Goal: Task Accomplishment & Management: Complete application form

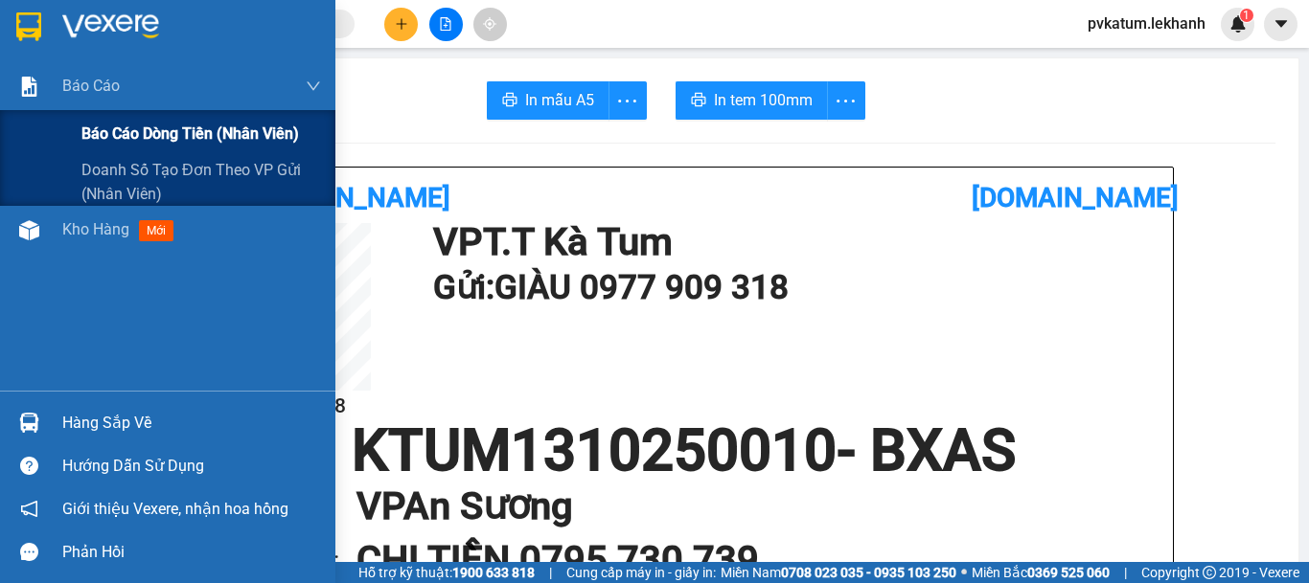
click at [120, 138] on span "Báo cáo dòng tiền (nhân viên)" at bounding box center [189, 134] width 217 height 24
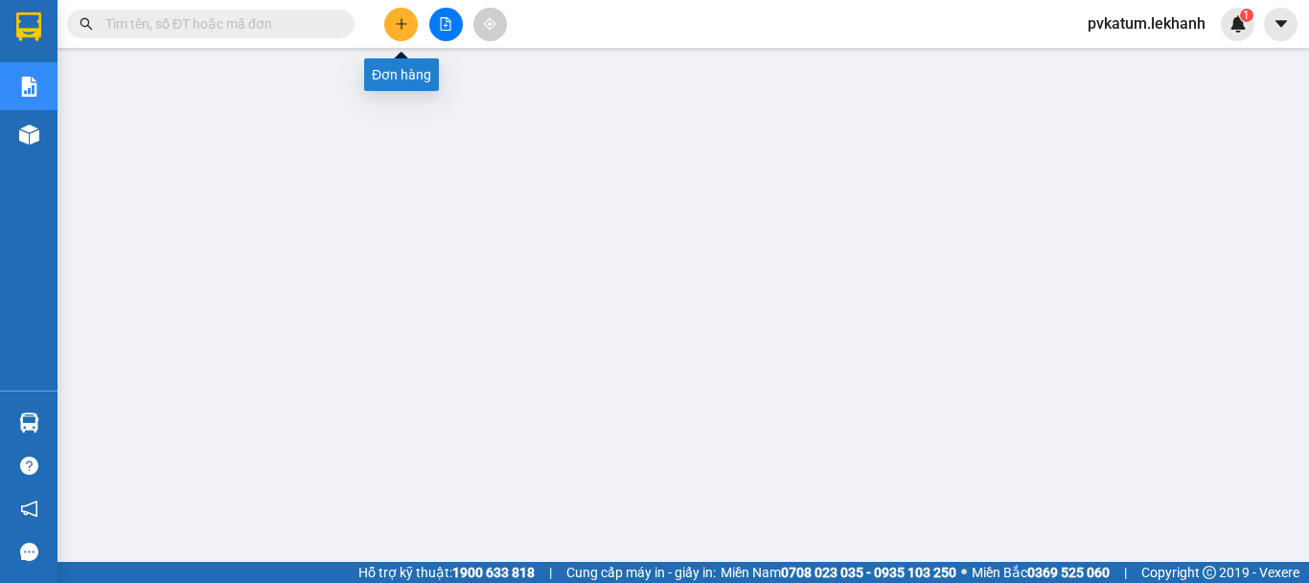
click at [403, 19] on icon "plus" at bounding box center [401, 23] width 13 height 13
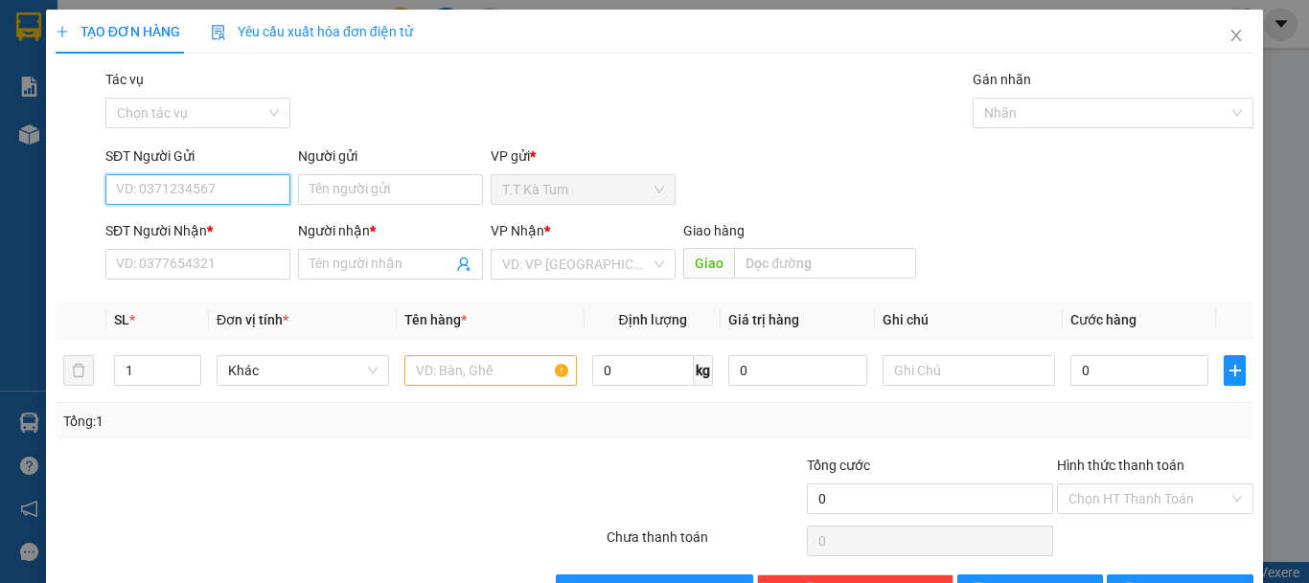
click at [207, 186] on input "SĐT Người Gửi" at bounding box center [197, 189] width 185 height 31
type input "0383727373"
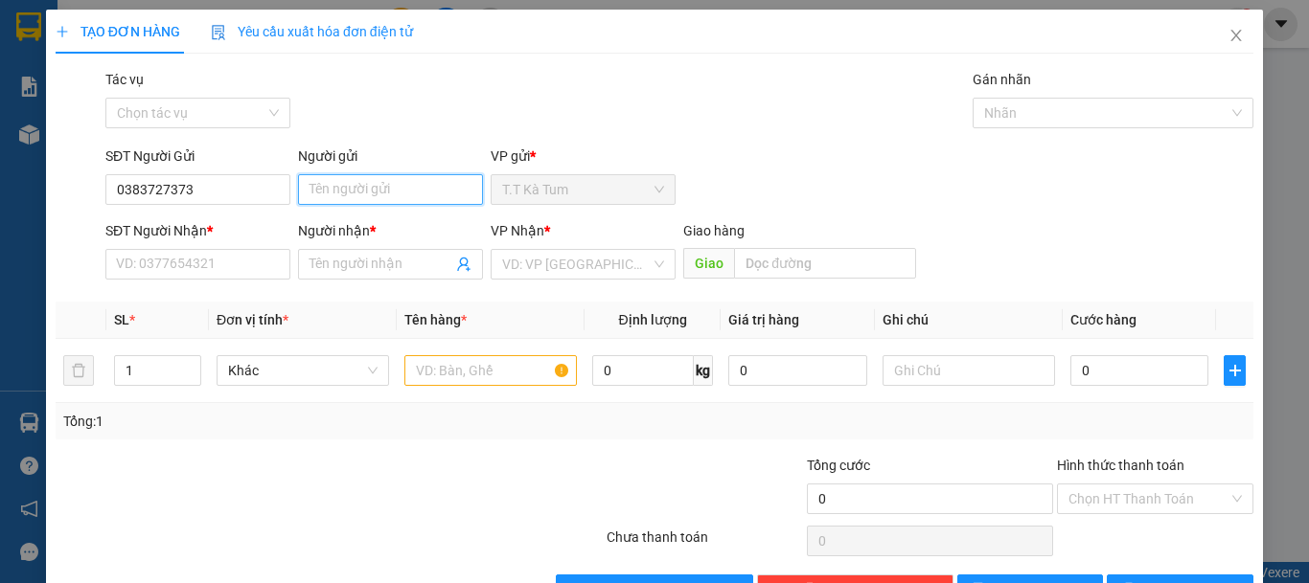
click at [330, 193] on input "Người gửi" at bounding box center [390, 189] width 185 height 31
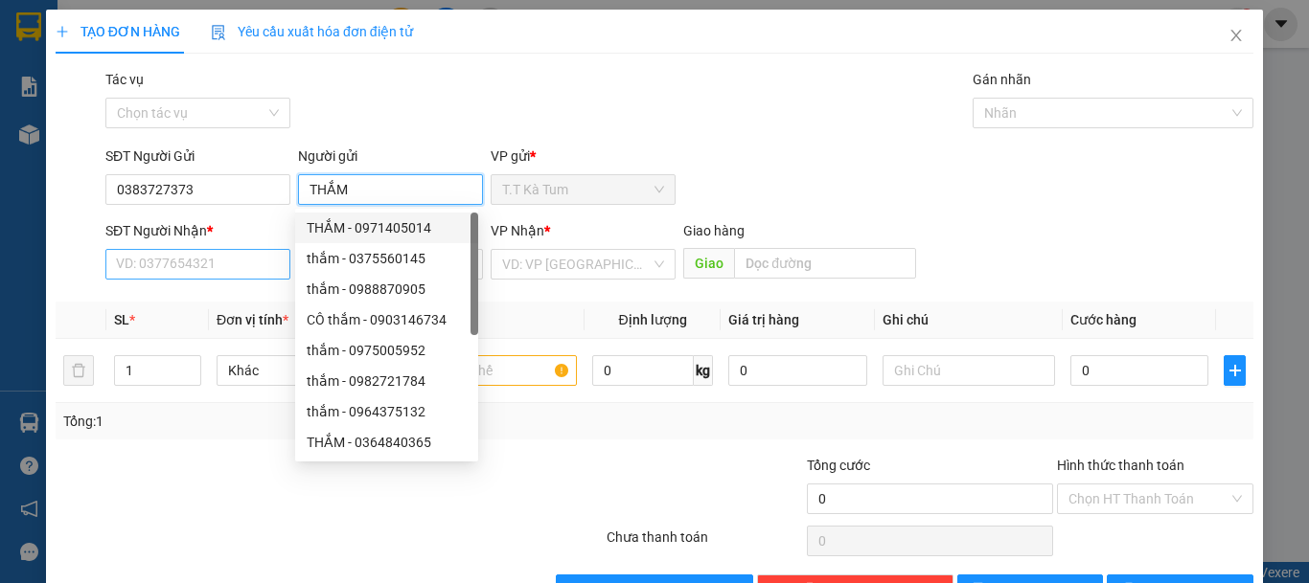
type input "THẮM"
click at [243, 263] on input "SĐT Người Nhận *" at bounding box center [197, 264] width 185 height 31
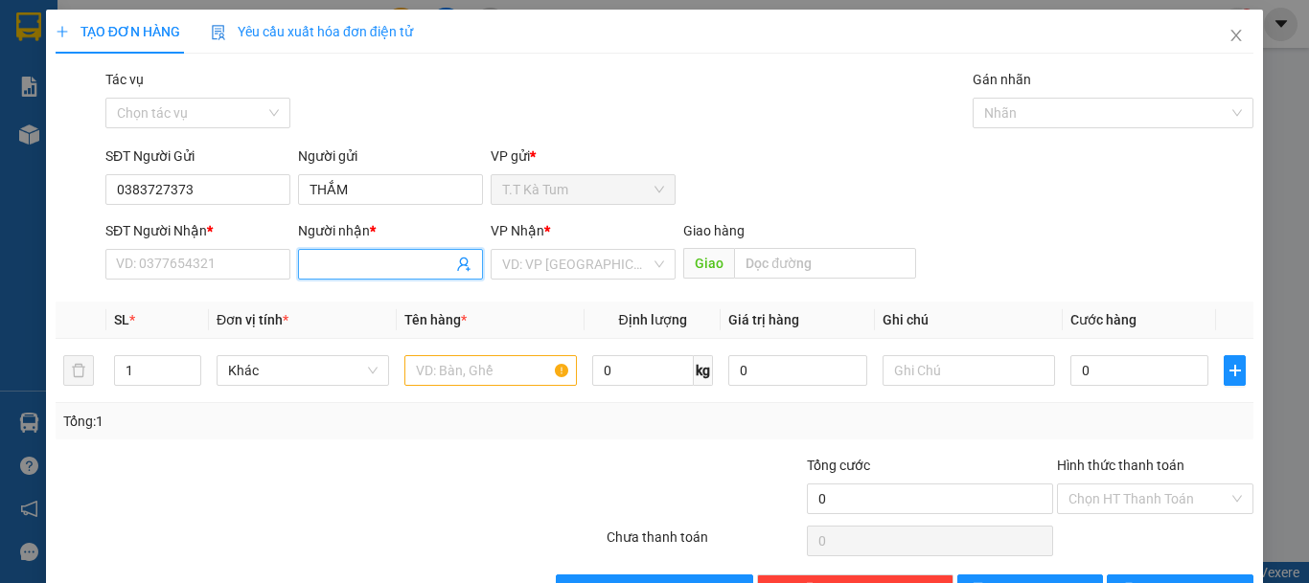
click at [337, 269] on input "Người nhận *" at bounding box center [380, 264] width 143 height 21
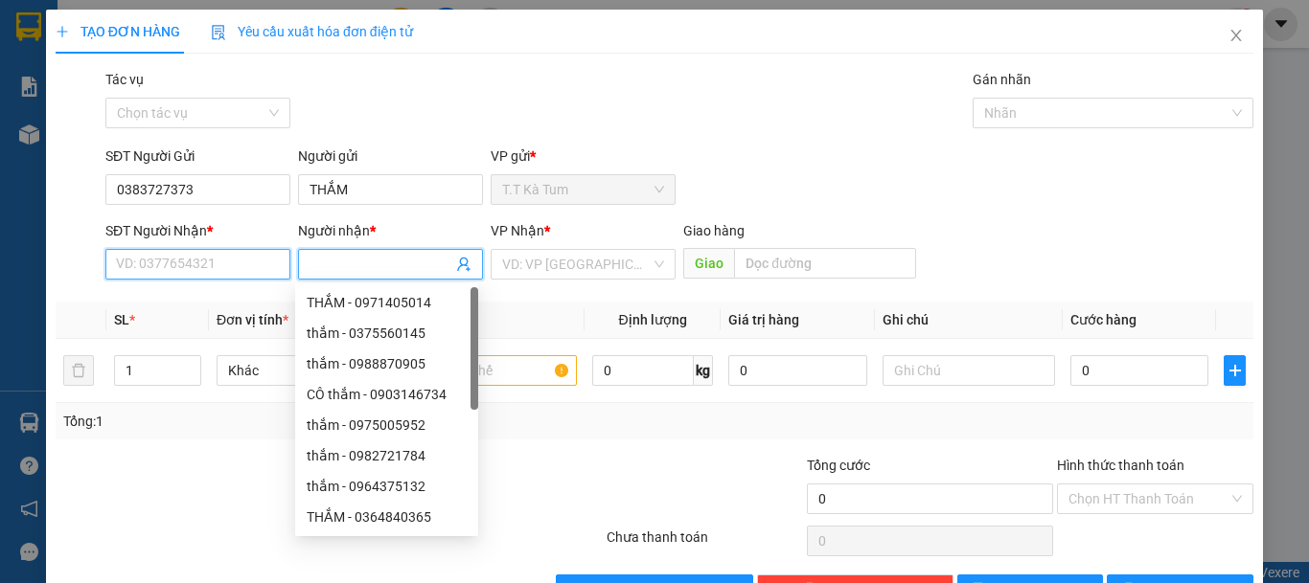
click at [262, 265] on input "SĐT Người Nhận *" at bounding box center [197, 264] width 185 height 31
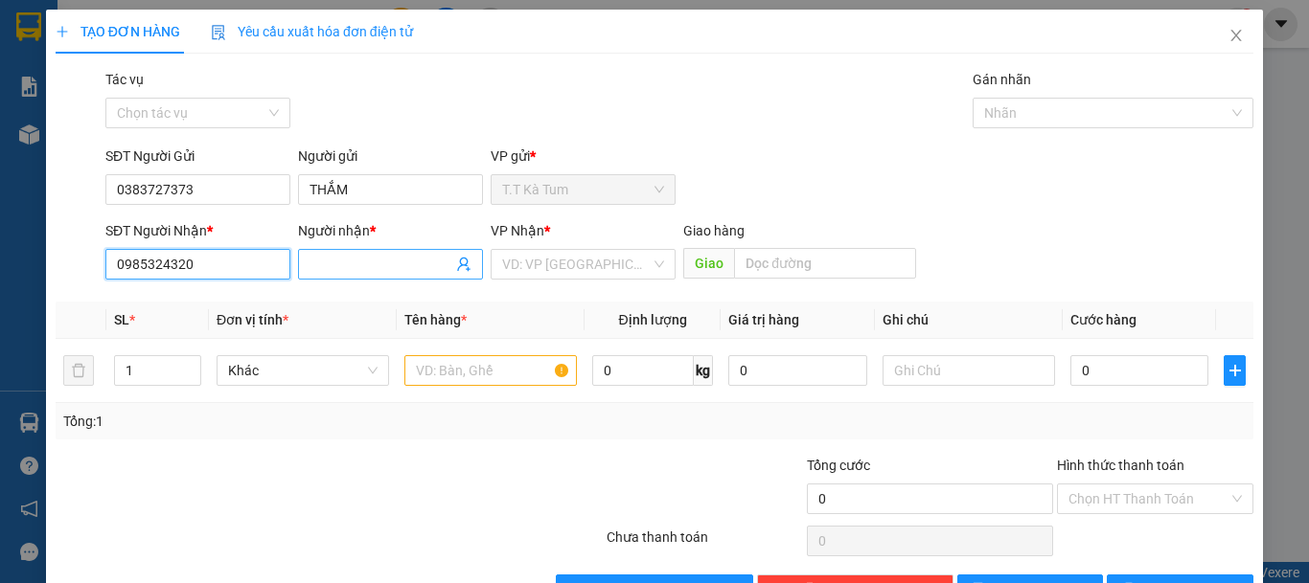
type input "0985324320"
click at [375, 265] on input "Người nhận *" at bounding box center [380, 264] width 143 height 21
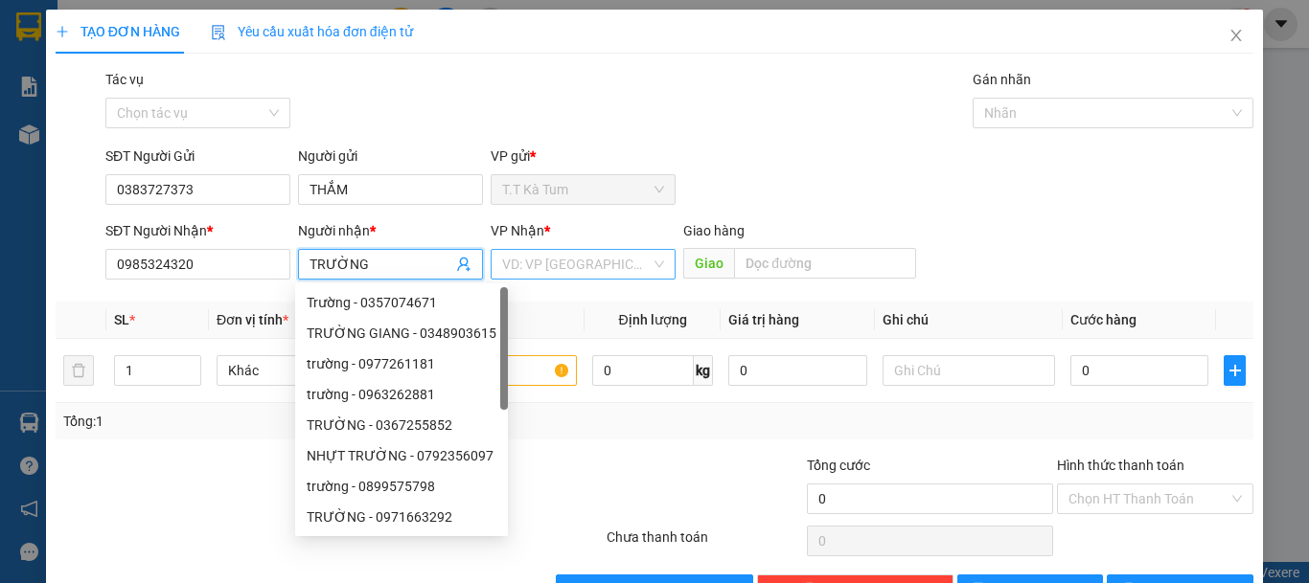
click at [650, 263] on div "VD: VP [GEOGRAPHIC_DATA]" at bounding box center [583, 264] width 185 height 31
type input "TRƯỜNG"
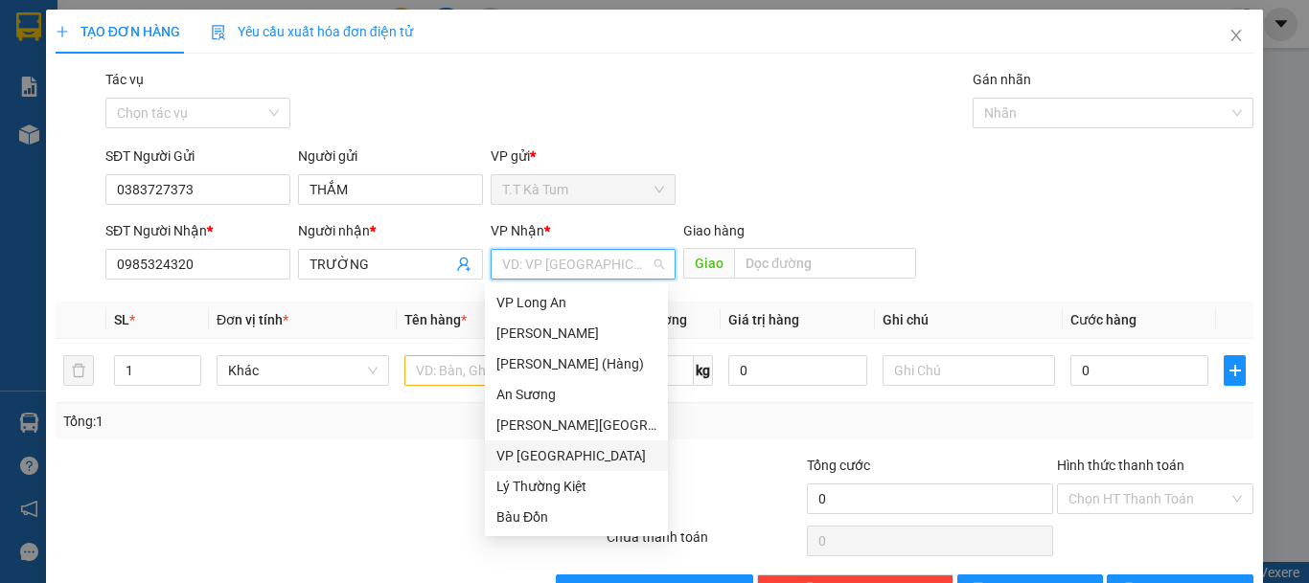
click at [548, 450] on div "VP [GEOGRAPHIC_DATA]" at bounding box center [576, 456] width 160 height 21
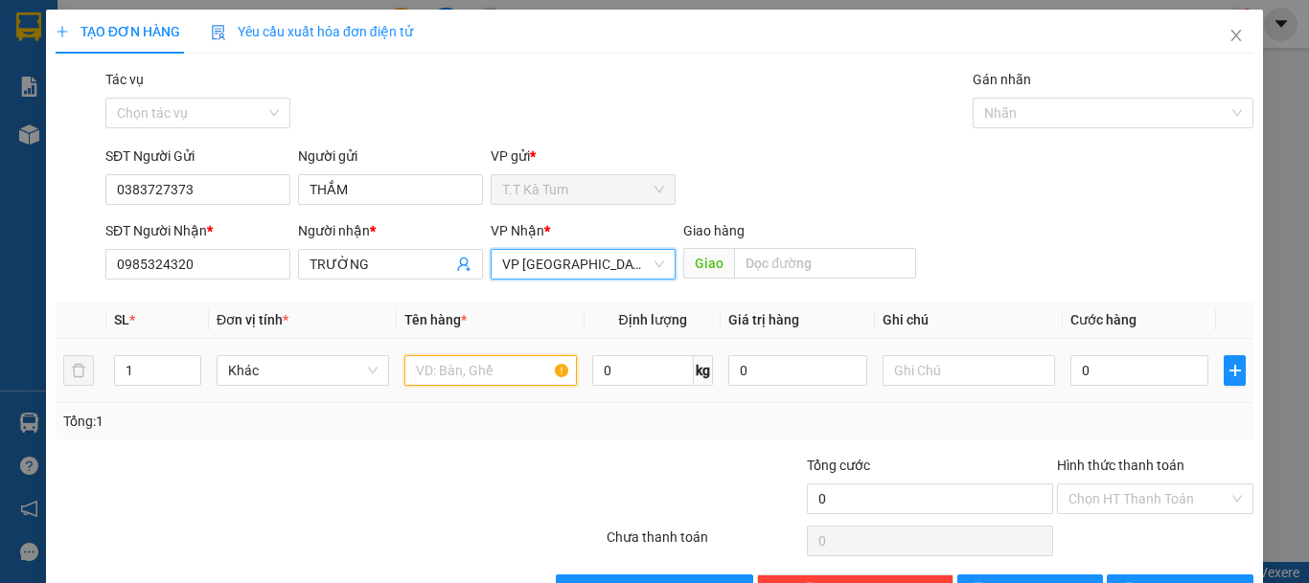
click at [480, 378] on input "text" at bounding box center [490, 370] width 172 height 31
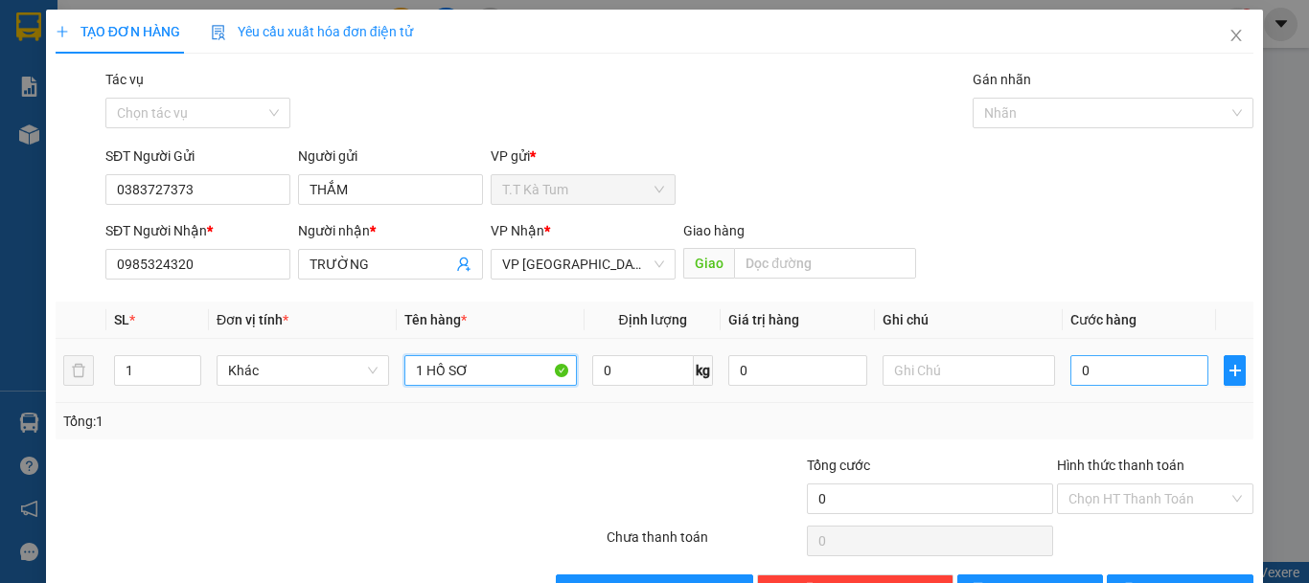
type input "1 HỒ SƠ"
click at [1142, 379] on input "0" at bounding box center [1139, 370] width 138 height 31
type input "3"
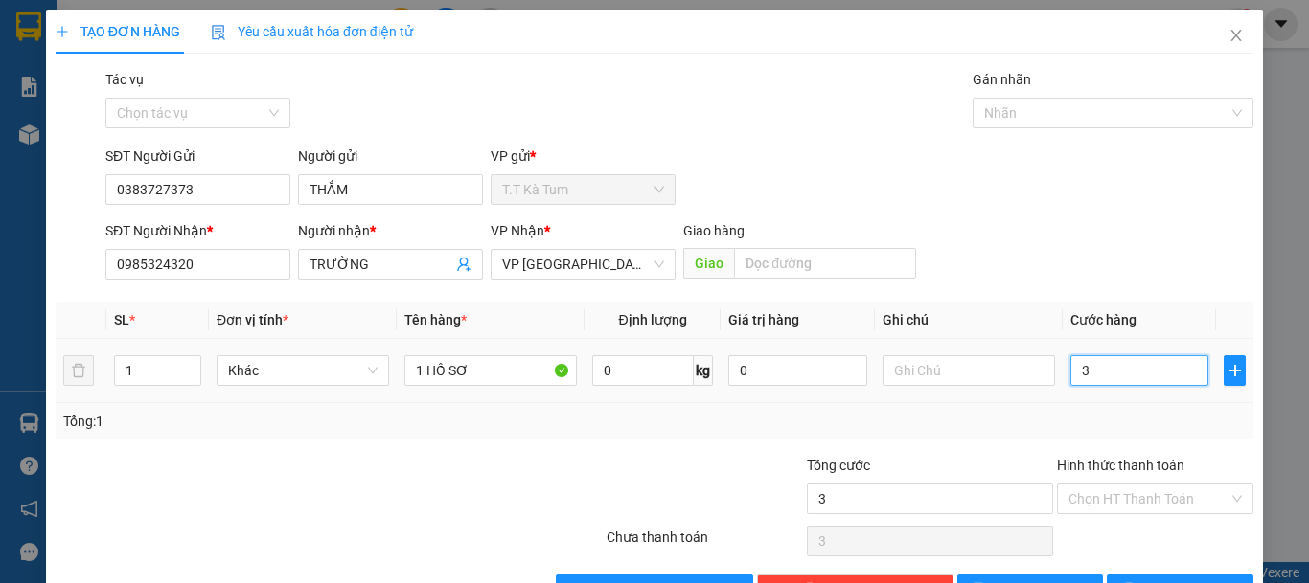
type input "30"
type input "300"
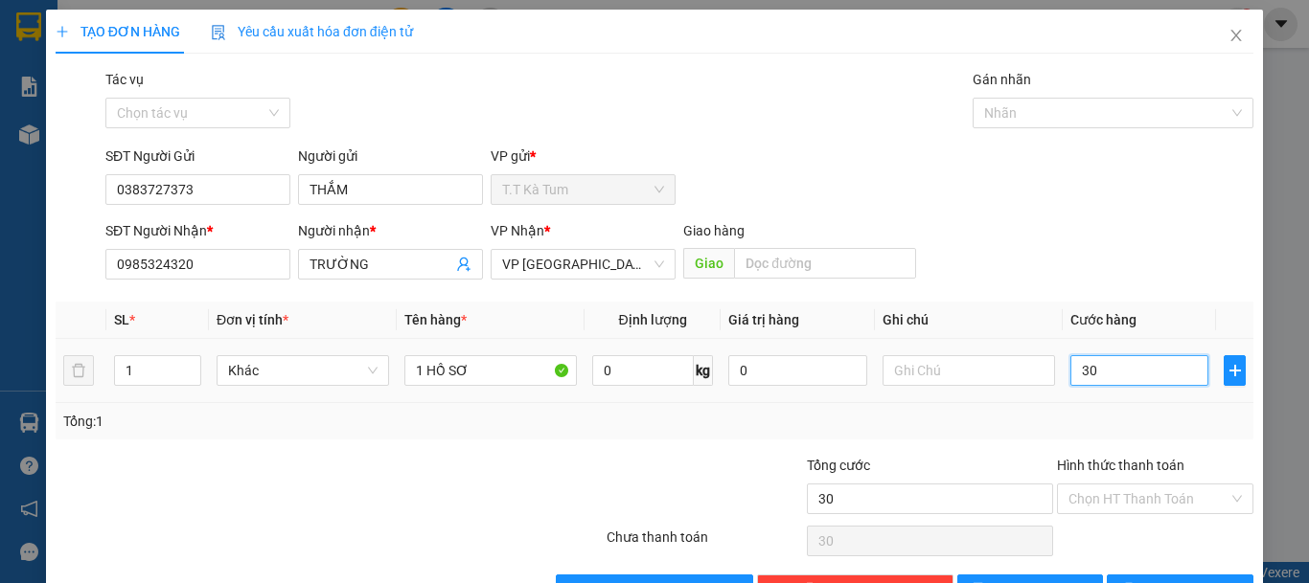
type input "300"
type input "3.000"
type input "30.000"
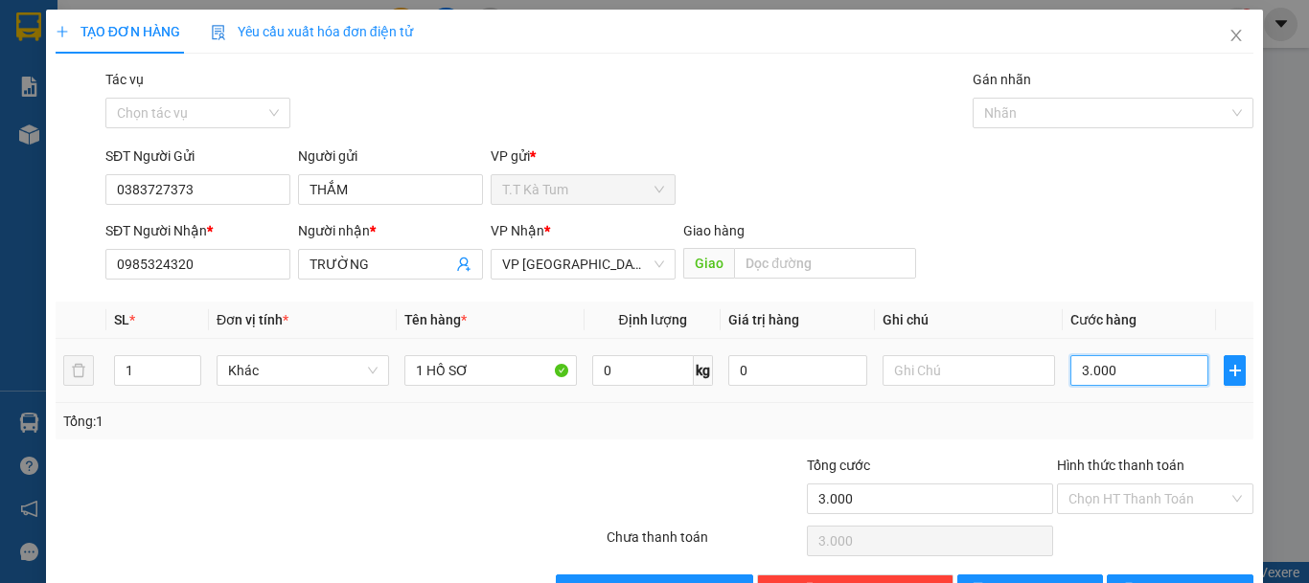
type input "30.000"
click at [1150, 503] on input "Hình thức thanh toán" at bounding box center [1148, 499] width 160 height 29
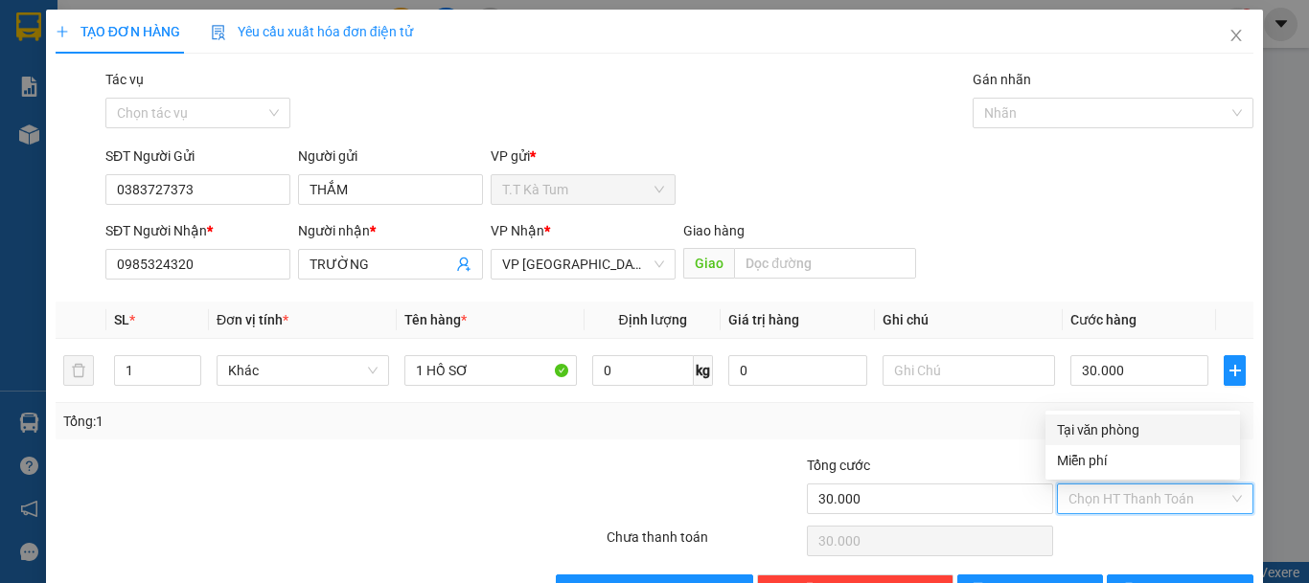
click at [1091, 425] on div "Tại văn phòng" at bounding box center [1142, 430] width 171 height 21
type input "0"
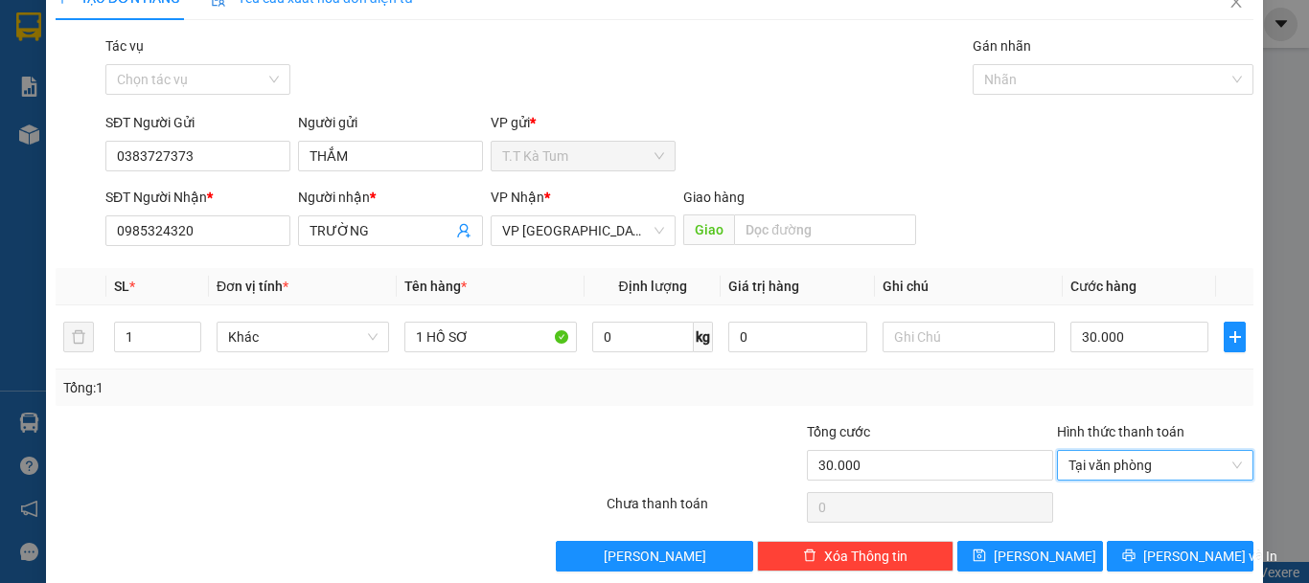
scroll to position [59, 0]
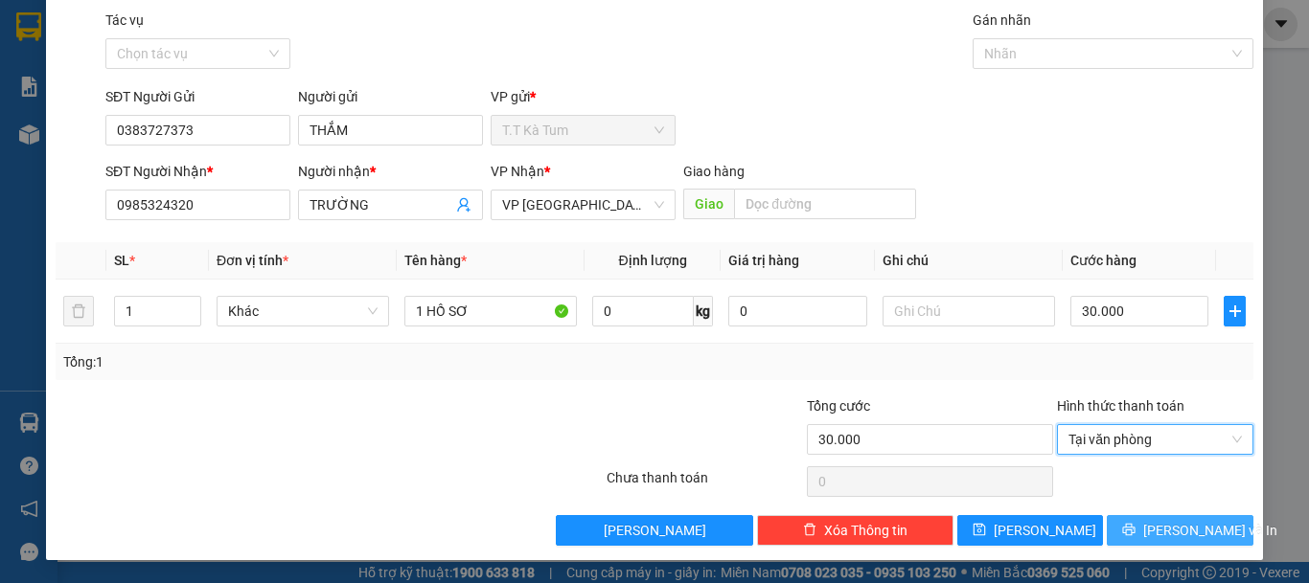
click at [1141, 521] on button "[PERSON_NAME] và In" at bounding box center [1180, 530] width 147 height 31
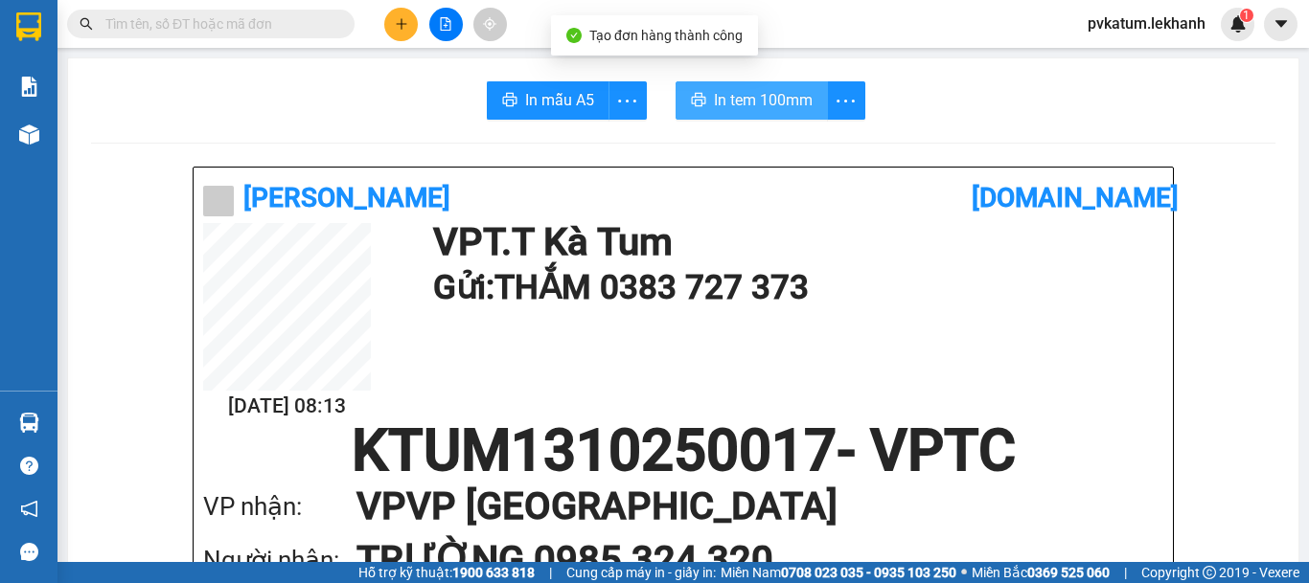
click at [753, 89] on span "In tem 100mm" at bounding box center [763, 100] width 99 height 24
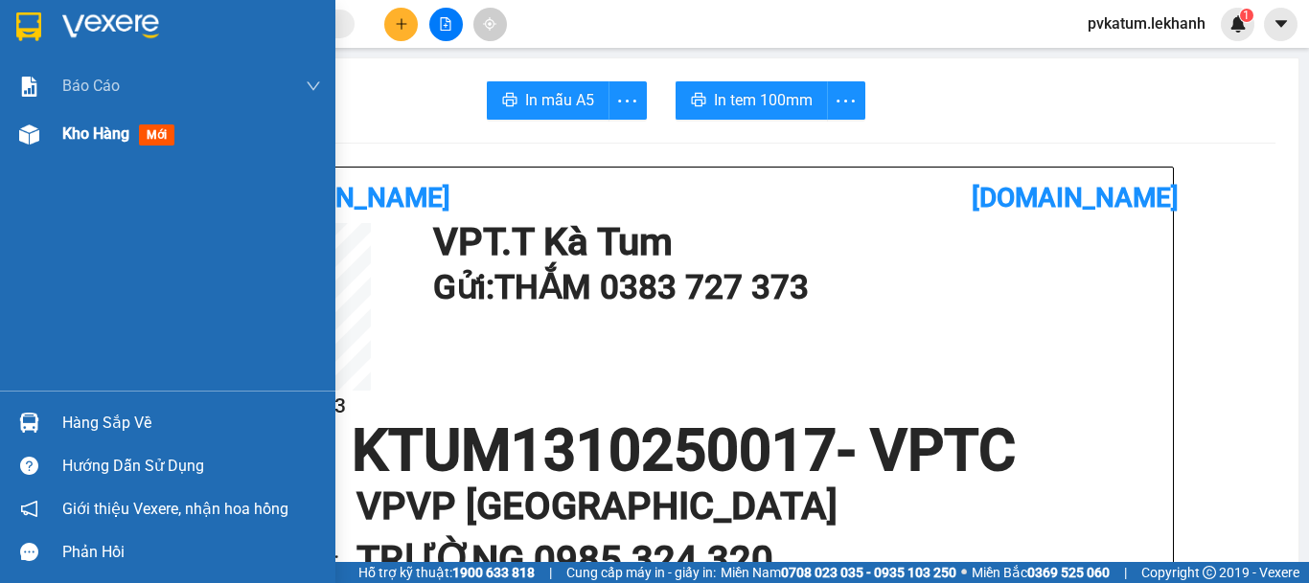
click at [99, 129] on span "Kho hàng" at bounding box center [95, 134] width 67 height 18
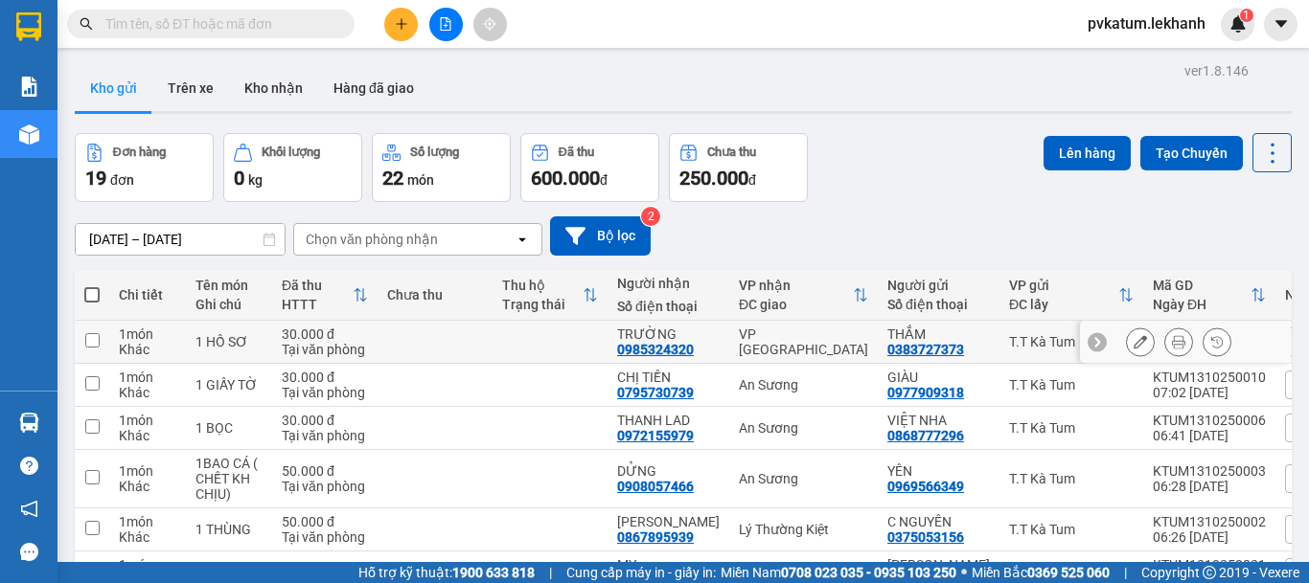
click at [1127, 341] on button at bounding box center [1140, 343] width 27 height 34
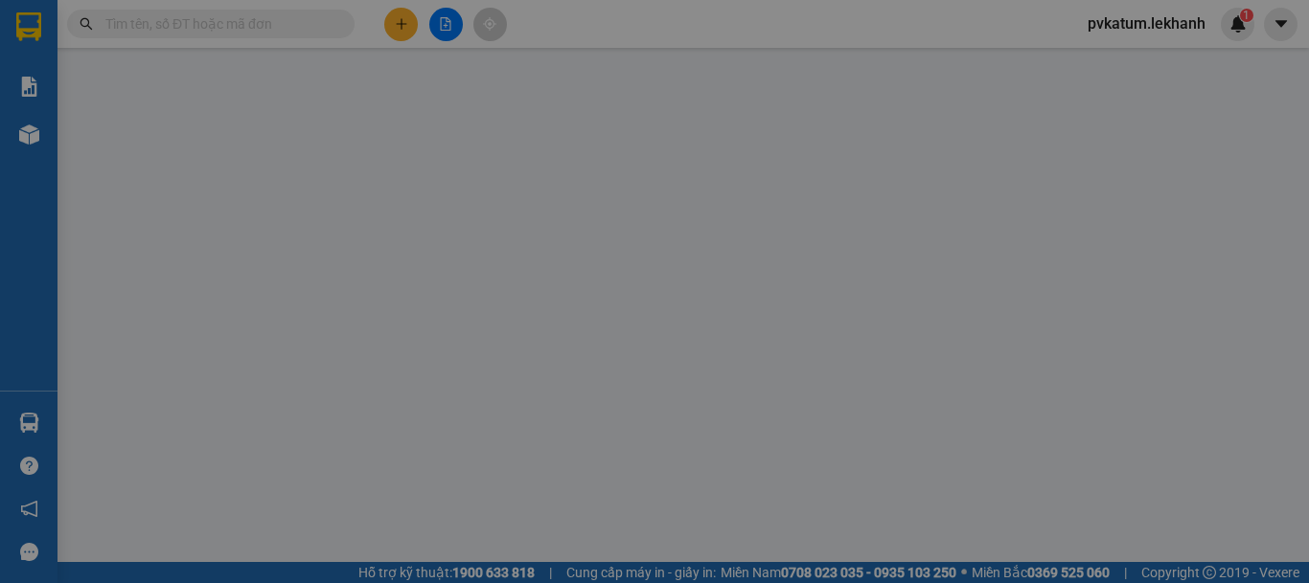
type input "0383727373"
type input "THẮM"
type input "0985324320"
type input "TRƯỜNG"
type input "30.000"
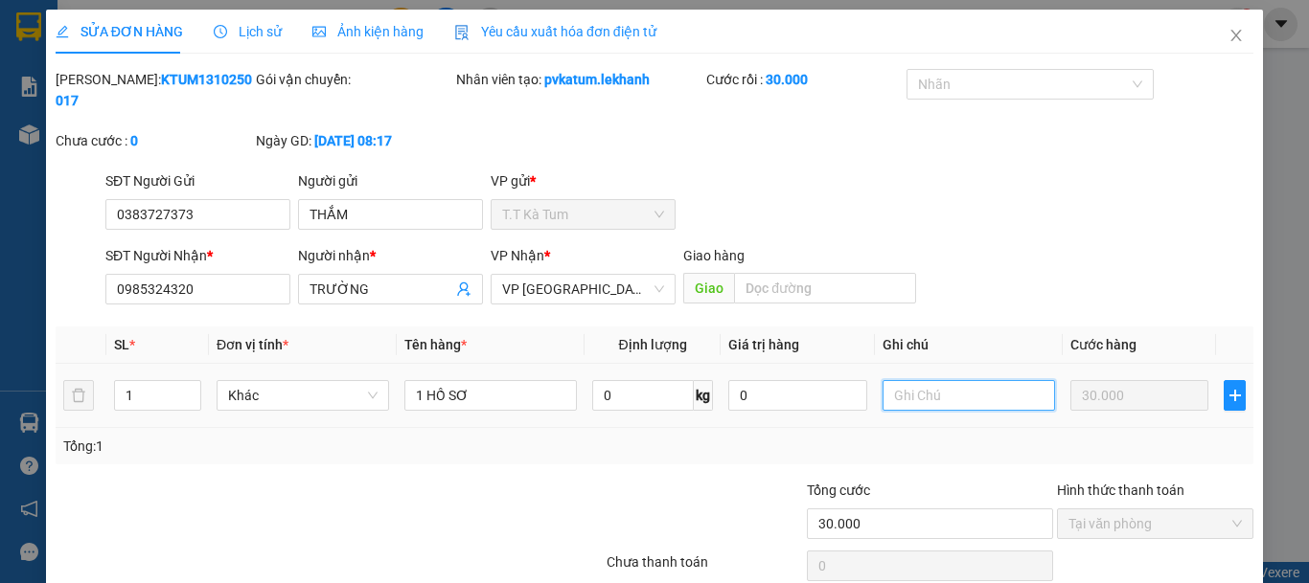
click at [924, 380] on input "text" at bounding box center [968, 395] width 172 height 31
type input "G"
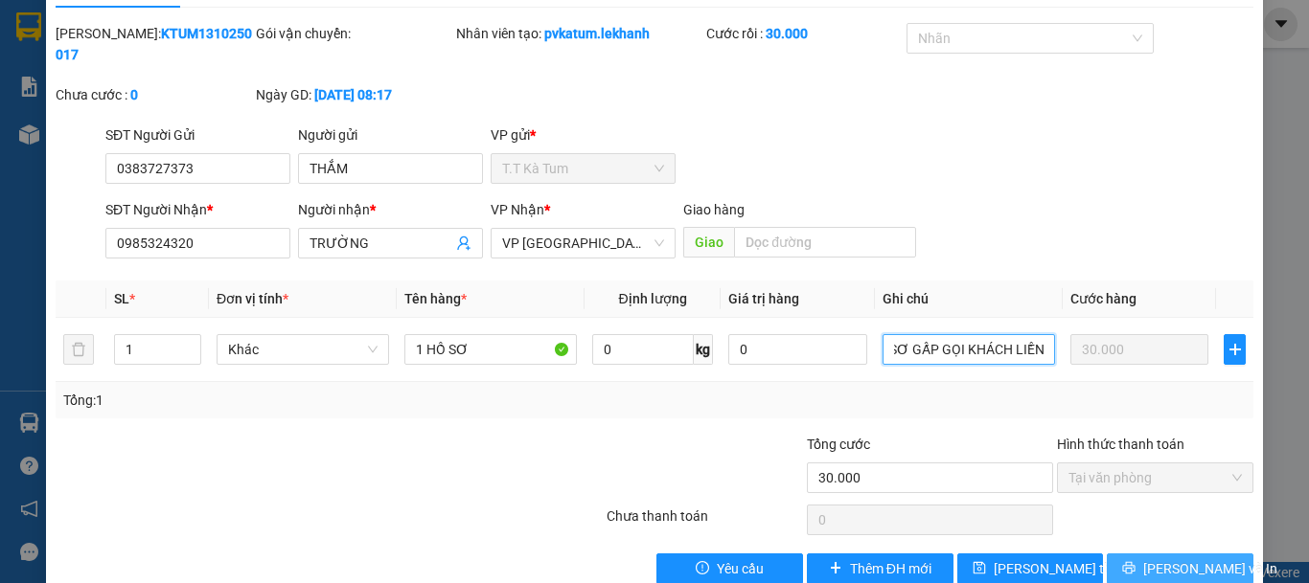
scroll to position [63, 0]
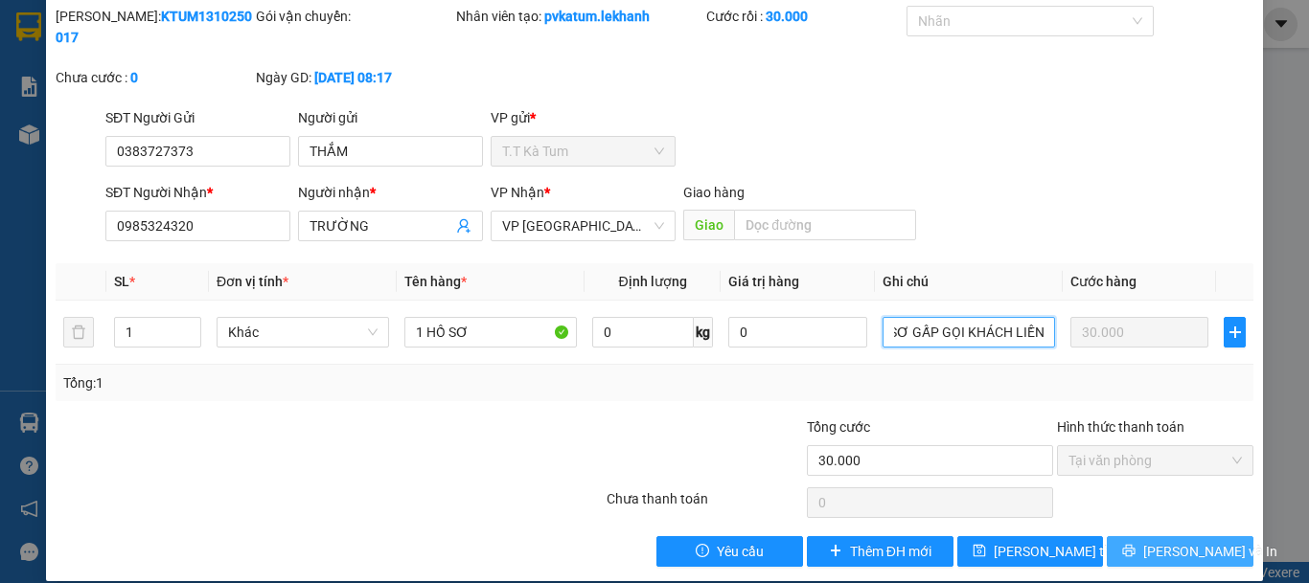
type input "HỒ SƠ GẤP GỌI KHÁCH LIỀN"
click at [1160, 541] on span "[PERSON_NAME] và In" at bounding box center [1210, 551] width 134 height 21
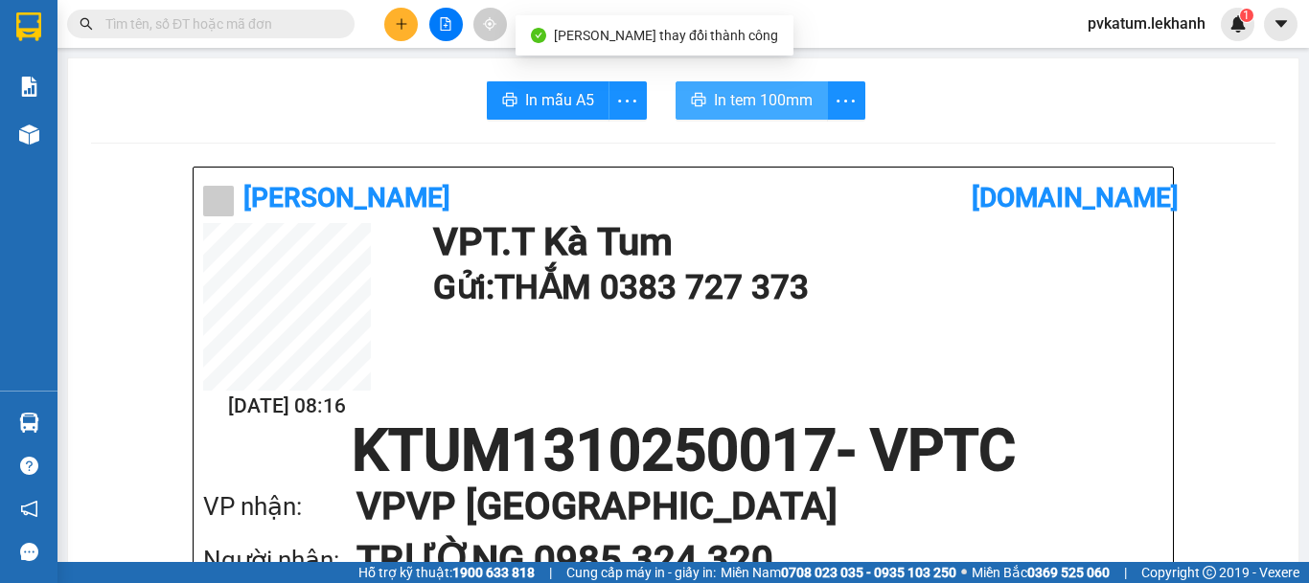
click at [798, 90] on span "In tem 100mm" at bounding box center [763, 100] width 99 height 24
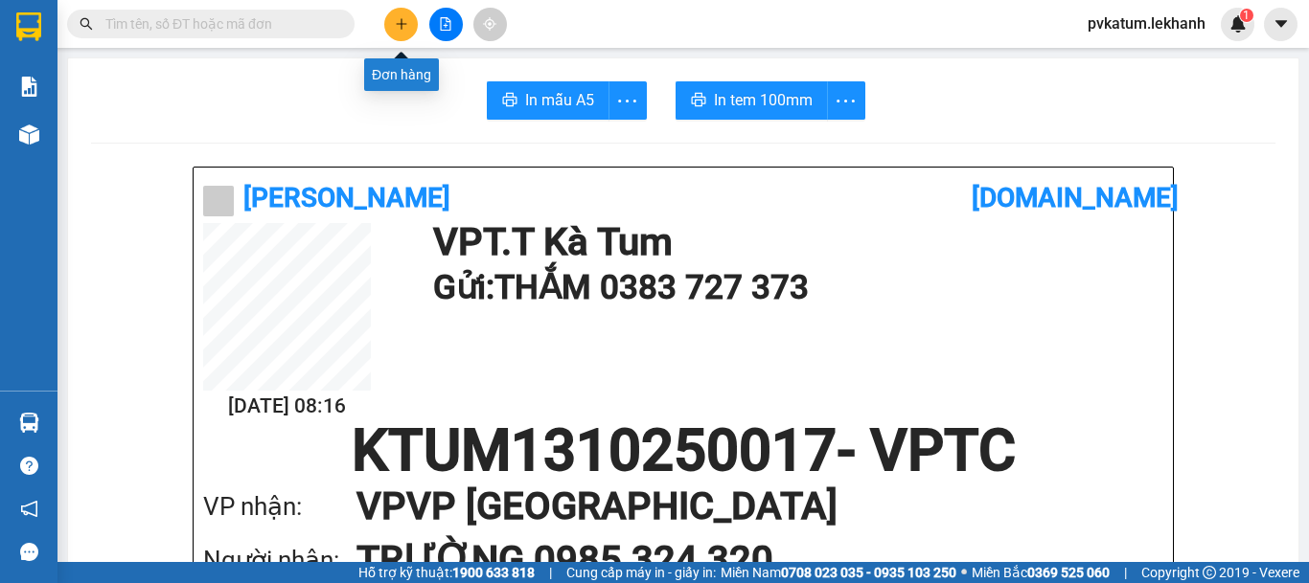
click at [390, 11] on button at bounding box center [401, 25] width 34 height 34
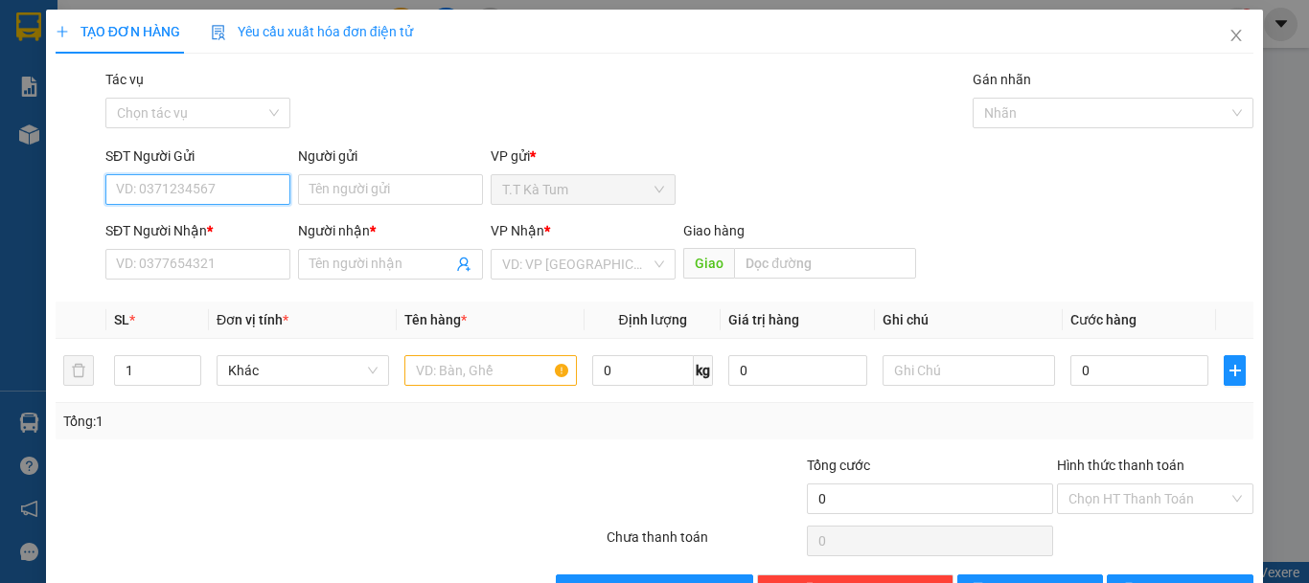
click at [234, 189] on input "SĐT Người Gửi" at bounding box center [197, 189] width 185 height 31
type input "0832255092"
click at [226, 228] on div "0832255092 - THUỲ" at bounding box center [196, 227] width 160 height 21
type input "THUỲ"
type input "0373399477"
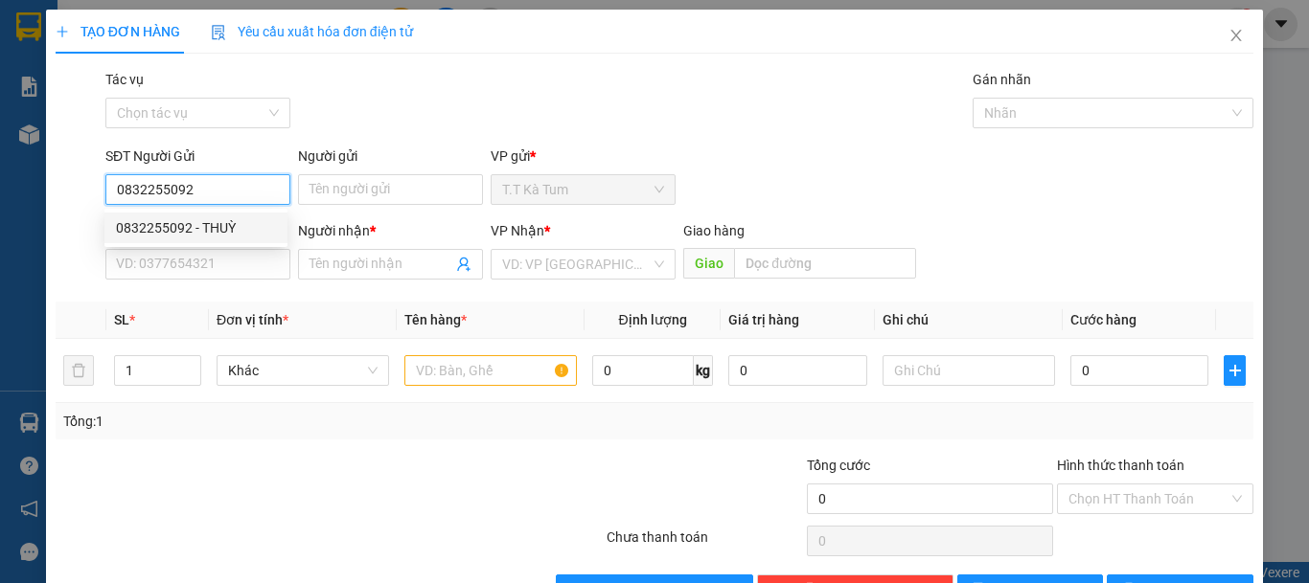
type input "[PERSON_NAME]"
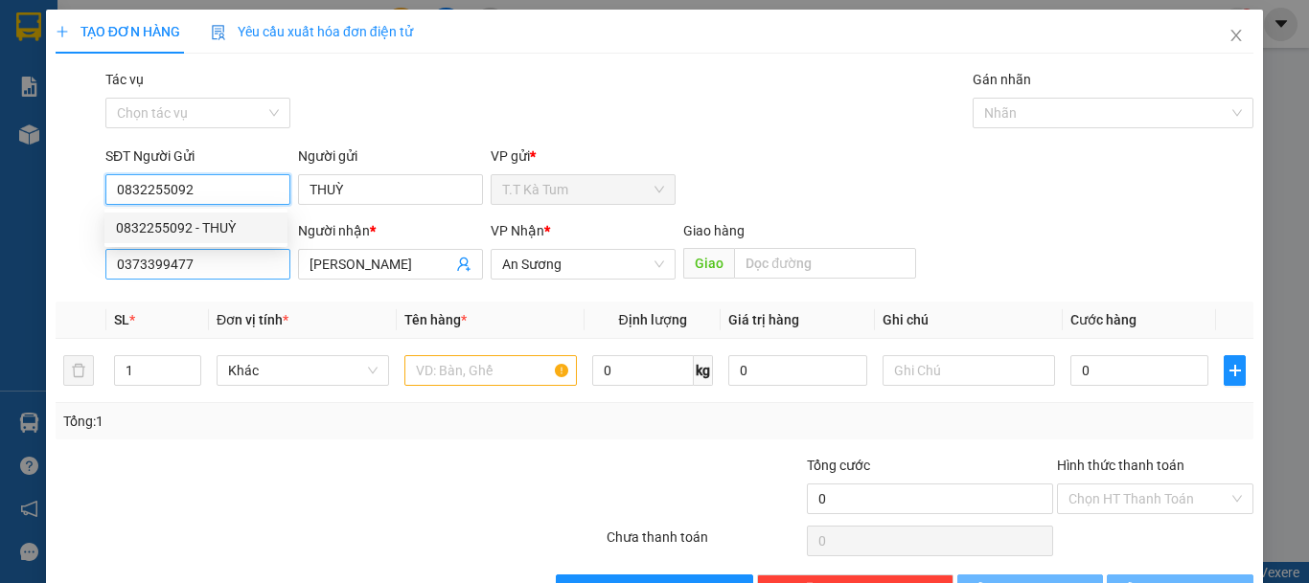
type input "30.000"
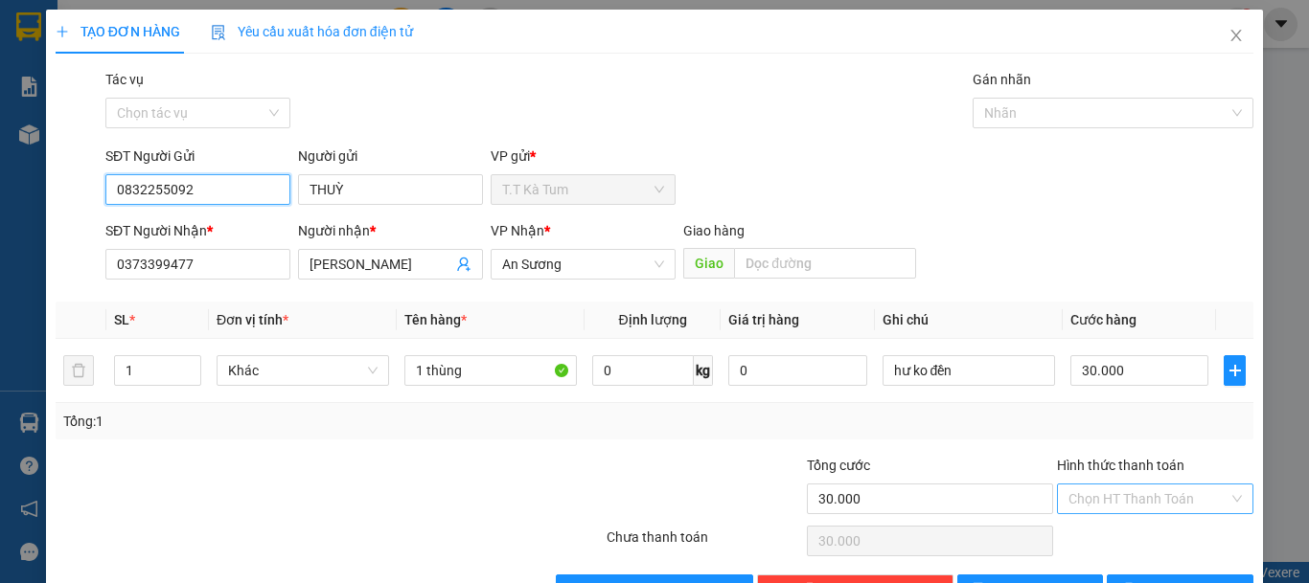
type input "0832255092"
click at [1147, 491] on input "Hình thức thanh toán" at bounding box center [1148, 499] width 160 height 29
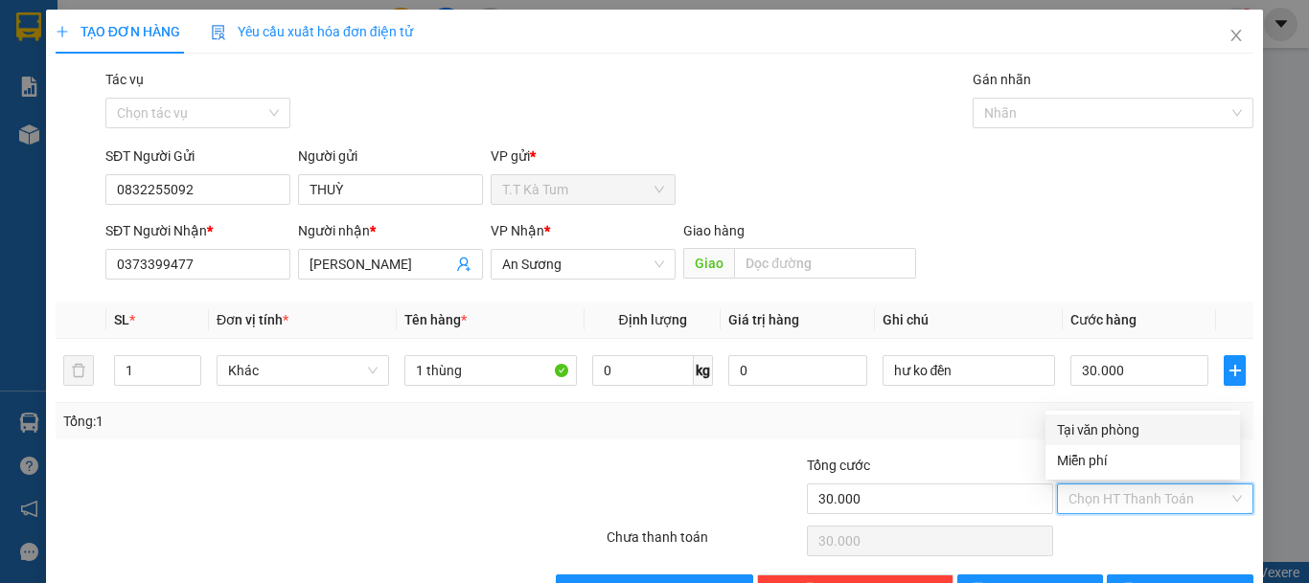
click at [1122, 436] on div "Tại văn phòng" at bounding box center [1142, 430] width 171 height 21
type input "0"
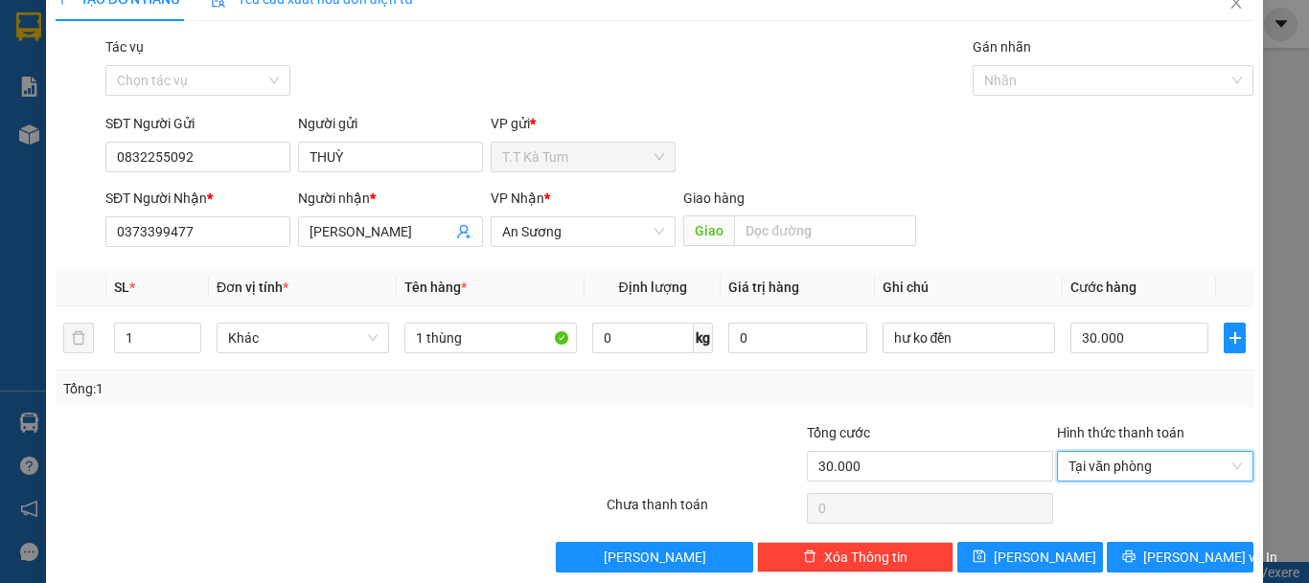
scroll to position [59, 0]
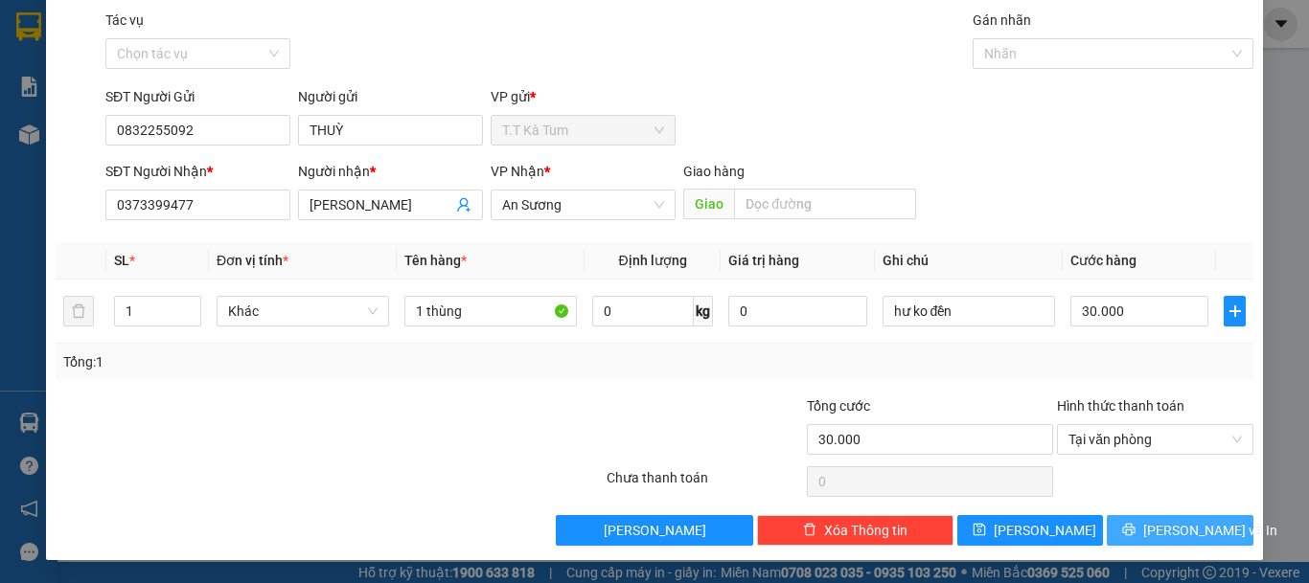
click at [1154, 526] on span "[PERSON_NAME] và In" at bounding box center [1210, 530] width 134 height 21
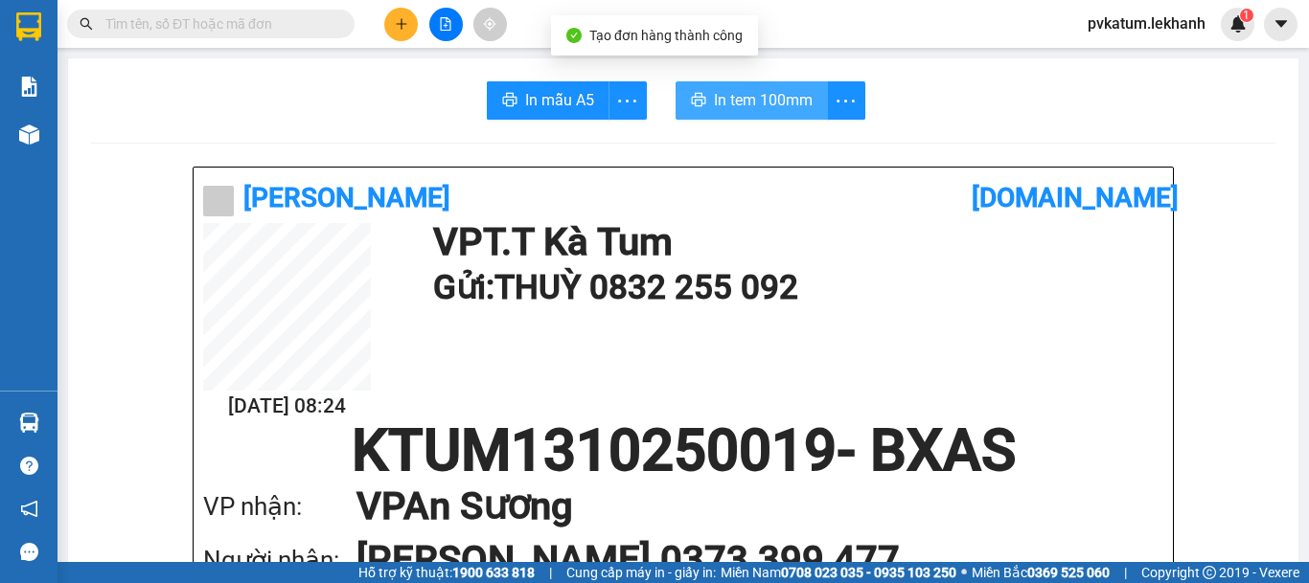
click at [720, 89] on span "In tem 100mm" at bounding box center [763, 100] width 99 height 24
